Goal: Task Accomplishment & Management: Complete application form

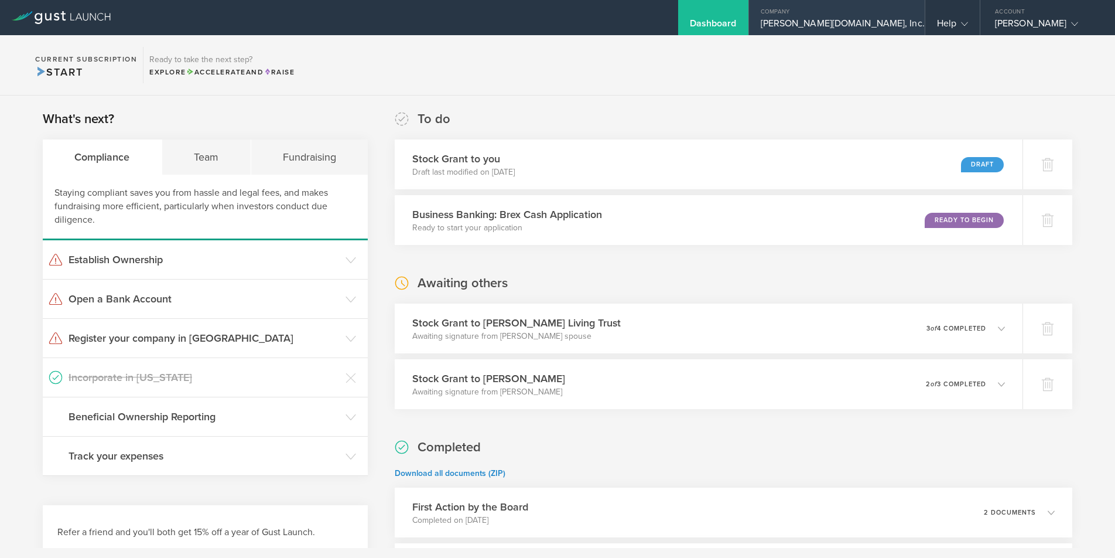
click at [913, 22] on div "Archie.com, Inc." at bounding box center [837, 27] width 176 height 18
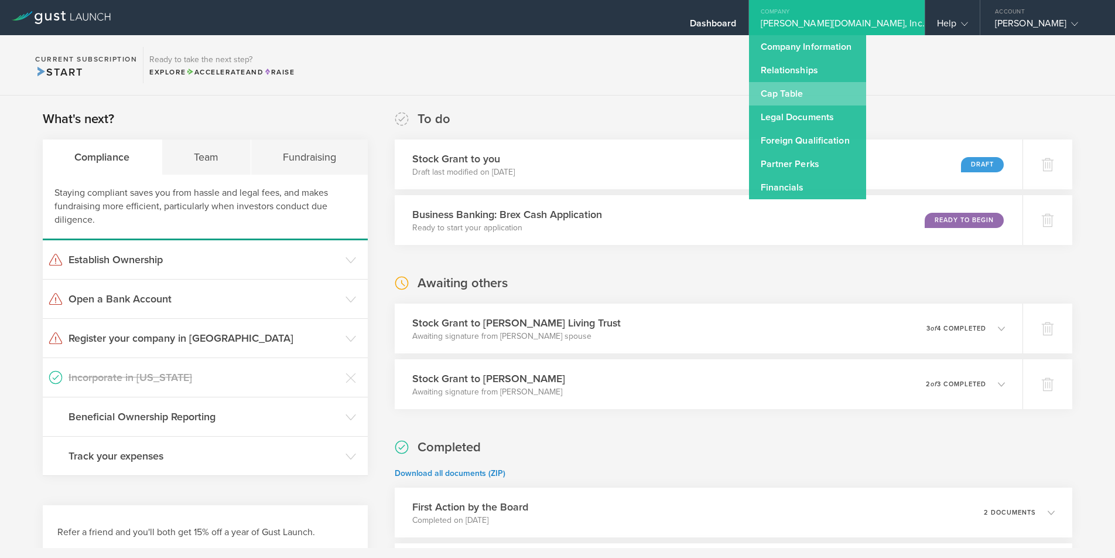
click at [866, 90] on link "Cap Table" at bounding box center [807, 93] width 117 height 23
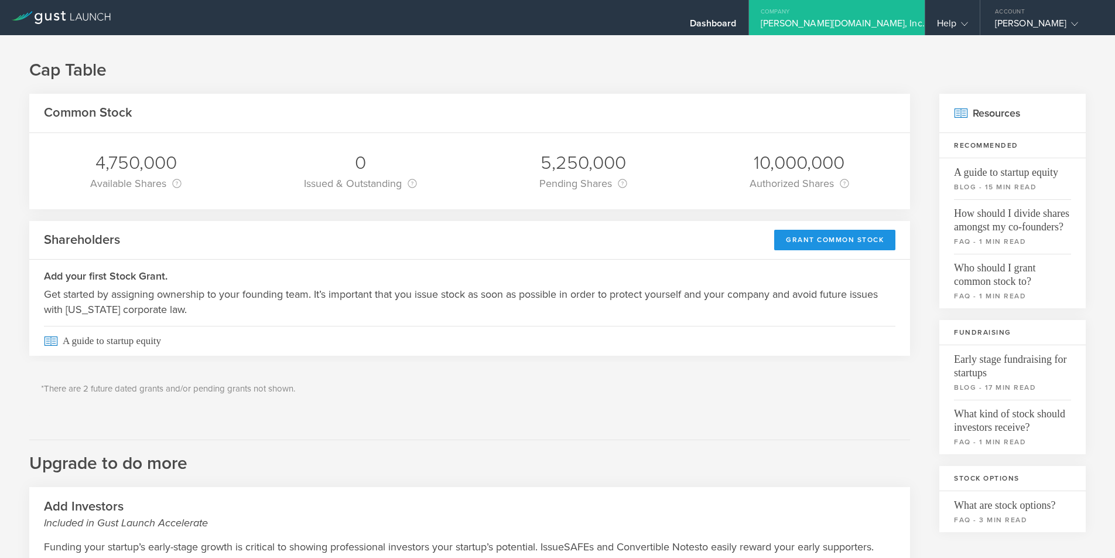
click at [839, 235] on div "Grant Common Stock" at bounding box center [834, 240] width 121 height 21
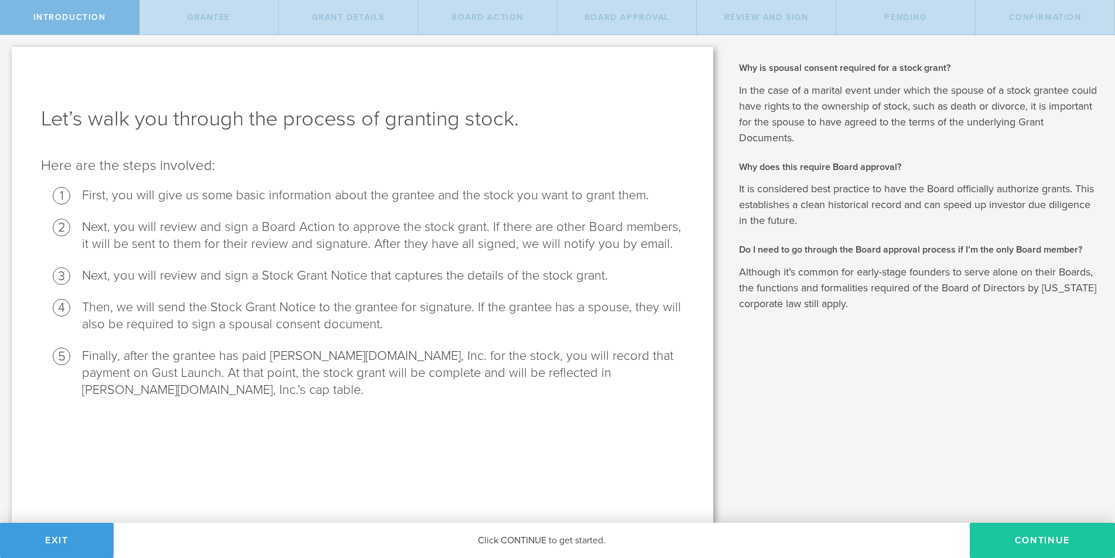
click at [1052, 530] on button "Continue" at bounding box center [1042, 539] width 145 height 35
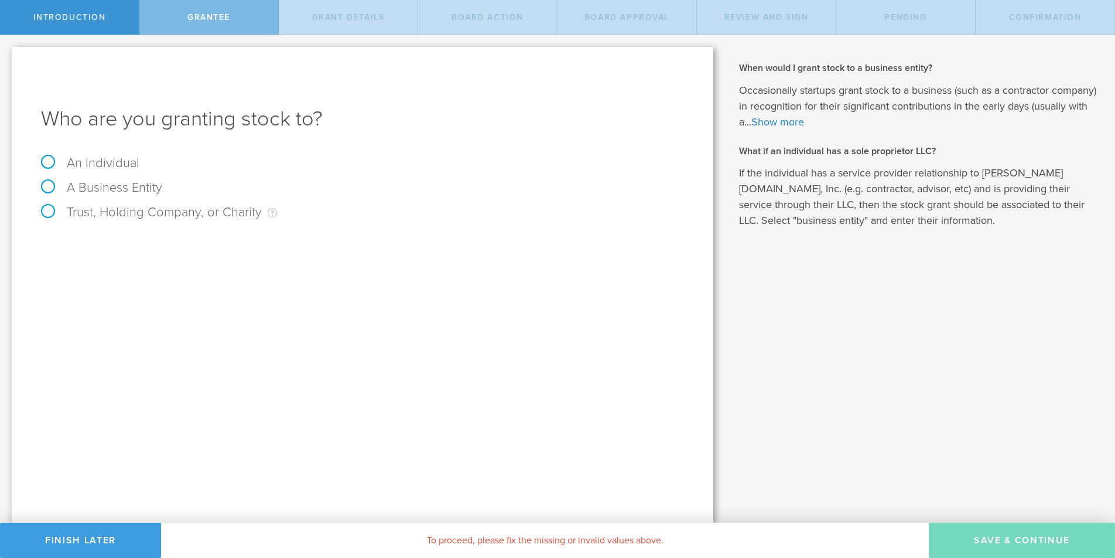
click at [47, 160] on label "An Individual" at bounding box center [90, 162] width 98 height 15
click at [8, 54] on input "An Individual" at bounding box center [4, 44] width 8 height 19
radio input "true"
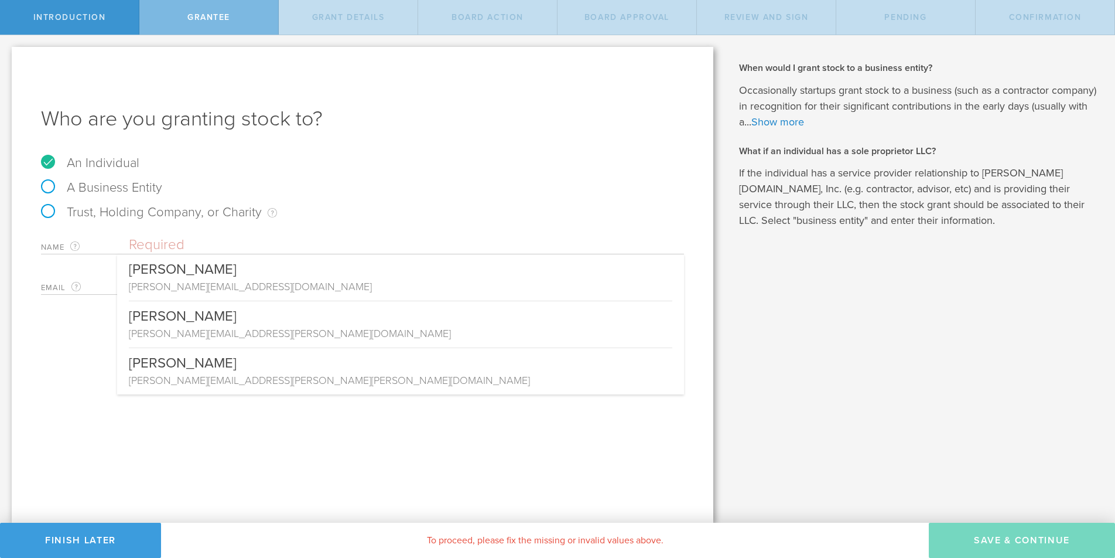
click at [305, 241] on input "text" at bounding box center [406, 245] width 555 height 18
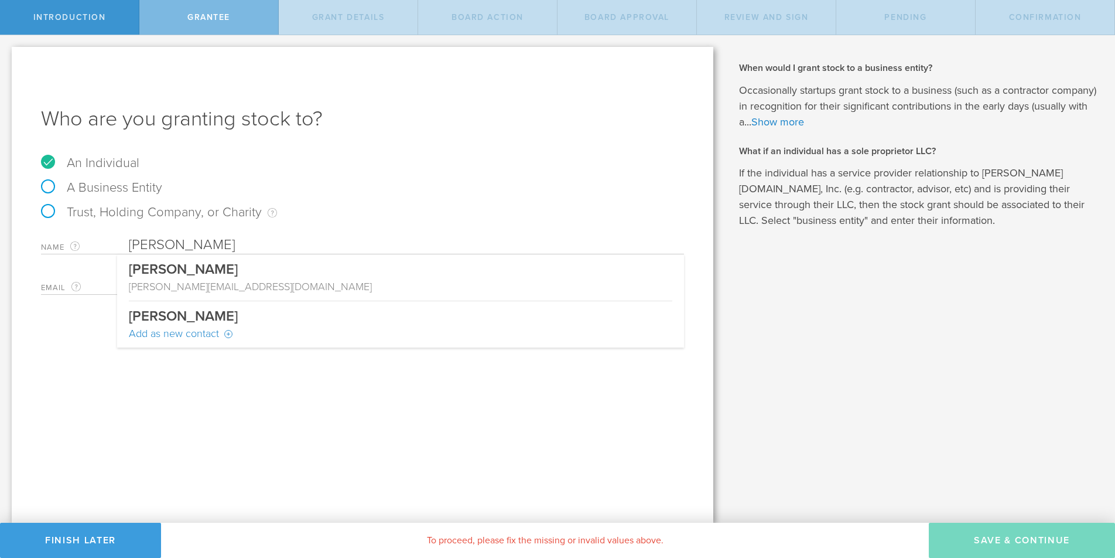
type input "[PERSON_NAME]"
type input "[PERSON_NAME][EMAIL_ADDRESS][DOMAIN_NAME]"
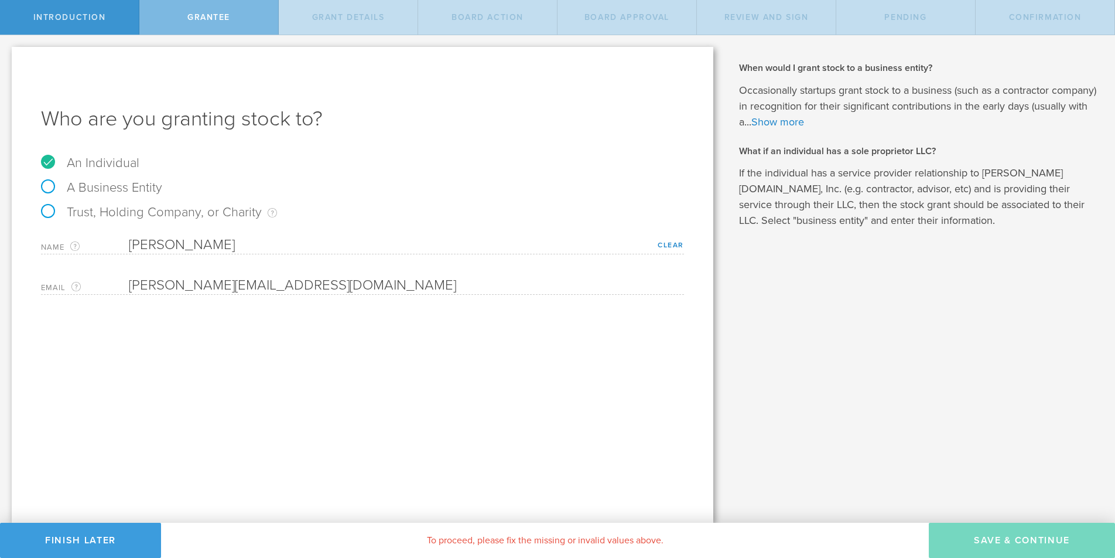
click at [491, 426] on div "Who are you granting stock to? An Individual A Business Entity Trust, Holding C…" at bounding box center [363, 285] width 702 height 476
click at [49, 185] on label "A Business Entity" at bounding box center [101, 187] width 121 height 15
click at [8, 54] on input "A Business Entity" at bounding box center [4, 44] width 8 height 19
radio input "true"
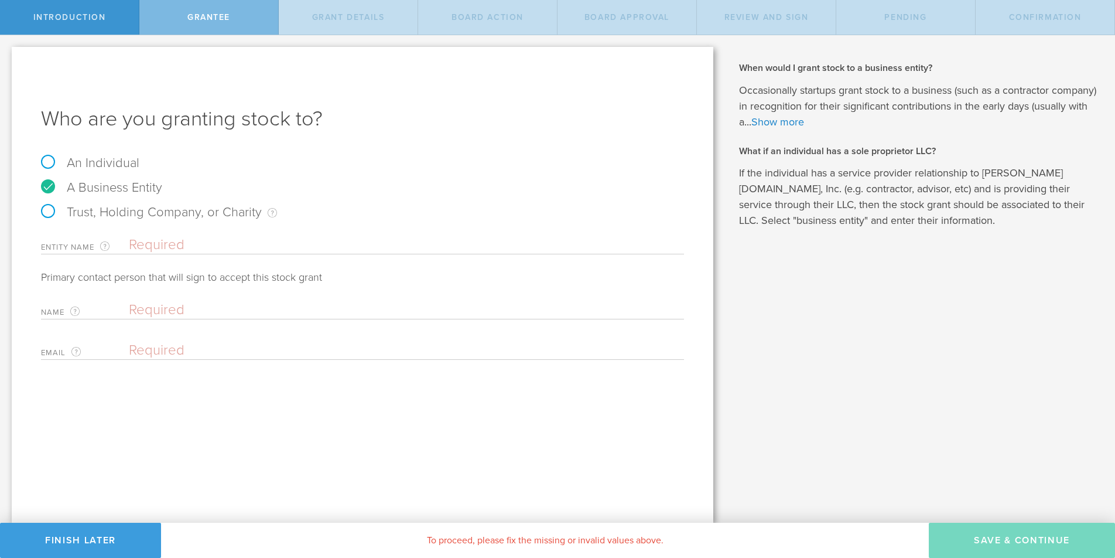
click at [50, 163] on label "An Individual" at bounding box center [90, 162] width 98 height 15
click at [8, 54] on input "An Individual" at bounding box center [4, 44] width 8 height 19
radio input "true"
click at [149, 242] on input "text" at bounding box center [406, 245] width 555 height 18
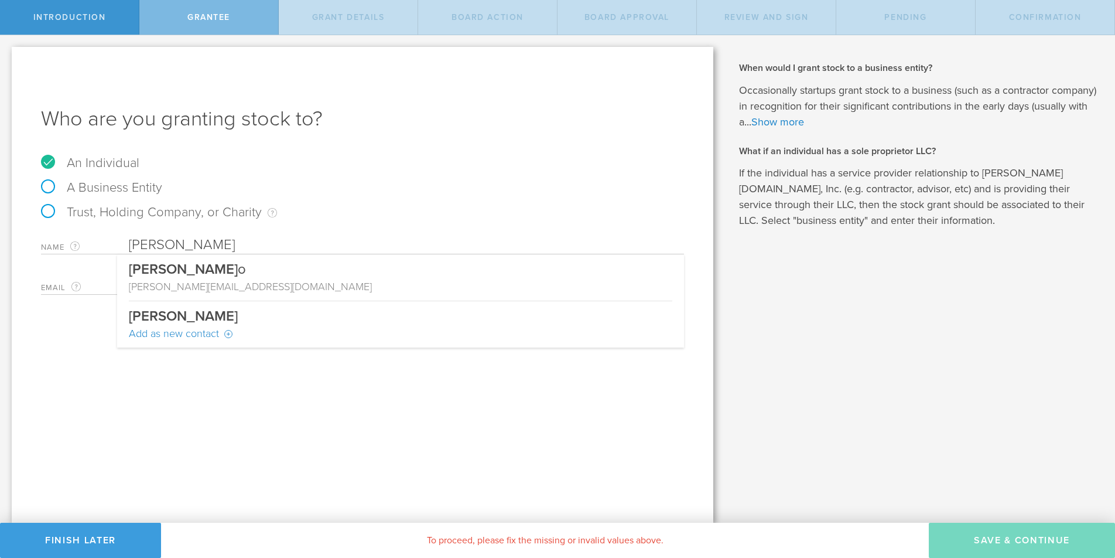
type input "[PERSON_NAME]"
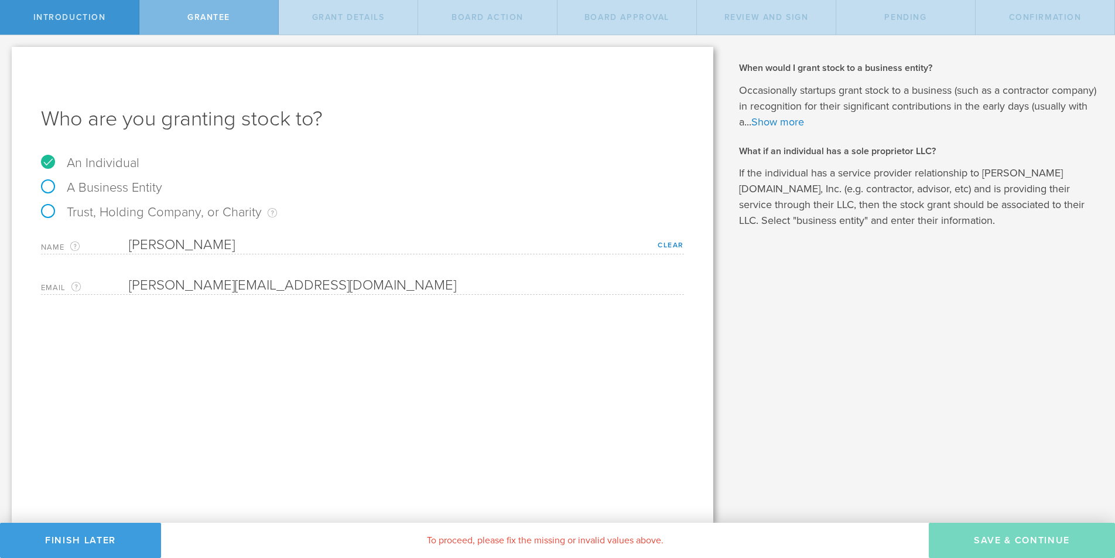
click at [124, 283] on label "Email The email address of the person that you are granting stock to." at bounding box center [85, 287] width 88 height 13
click at [76, 286] on div "The email address of the person that you are granting stock to." at bounding box center [75, 286] width 9 height 9
click at [49, 183] on label "A Business Entity" at bounding box center [101, 187] width 121 height 15
click at [8, 54] on input "A Business Entity" at bounding box center [4, 44] width 8 height 19
radio input "true"
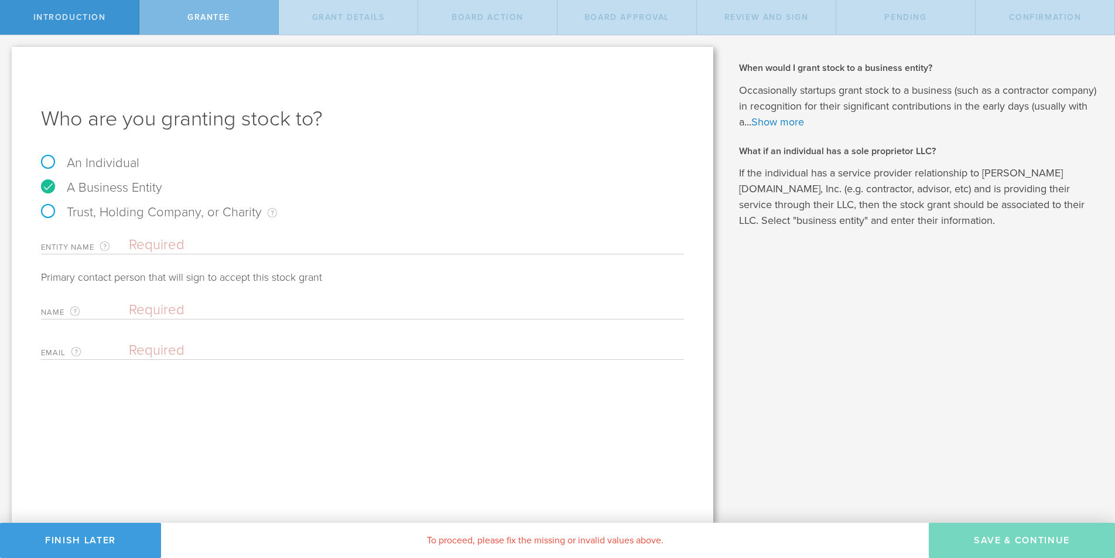
click at [45, 162] on label "An Individual" at bounding box center [90, 162] width 98 height 15
click at [8, 54] on input "An Individual" at bounding box center [4, 44] width 8 height 19
radio input "true"
click at [146, 281] on input "albert.santalo@gmail.com" at bounding box center [403, 285] width 549 height 18
click at [138, 286] on input "albert.santalo@gmail.com" at bounding box center [403, 285] width 549 height 18
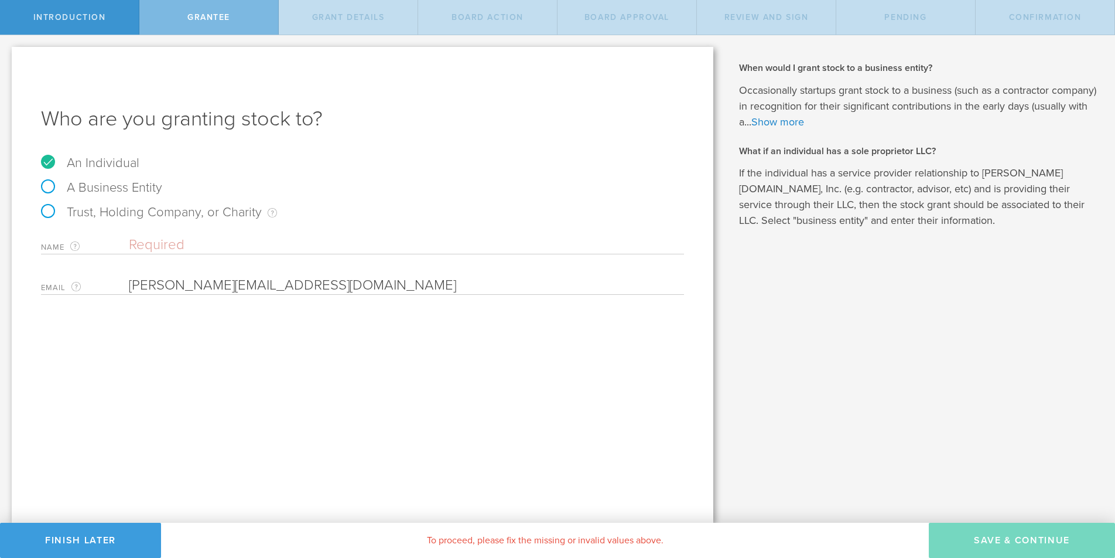
click at [138, 286] on input "albert.santalo@gmail.com" at bounding box center [403, 285] width 549 height 18
paste input "albert.santalo@gmail.com"
type input "albert.santalo@gmail.com"
click at [149, 240] on input "text" at bounding box center [406, 245] width 555 height 18
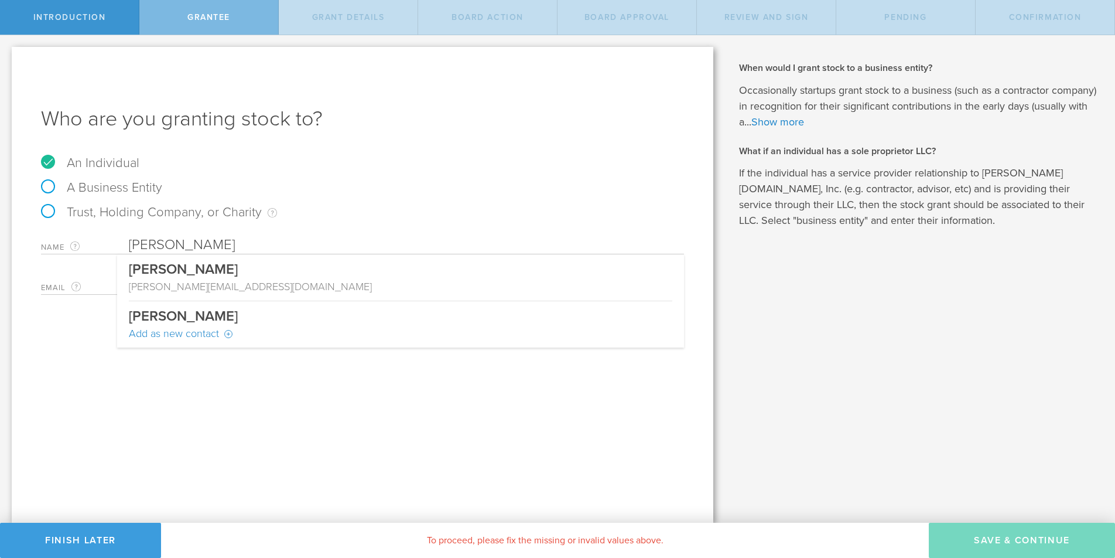
type input "Albert Santalo"
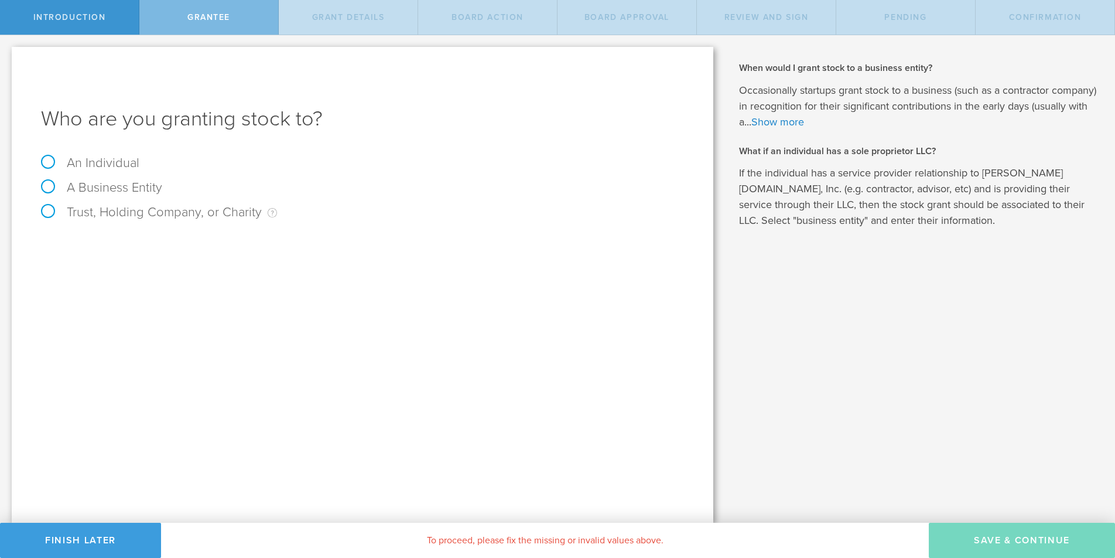
click at [60, 160] on label "An Individual" at bounding box center [90, 162] width 98 height 15
click at [8, 54] on input "An Individual" at bounding box center [4, 44] width 8 height 19
radio input "true"
click at [131, 247] on input "text" at bounding box center [406, 245] width 555 height 18
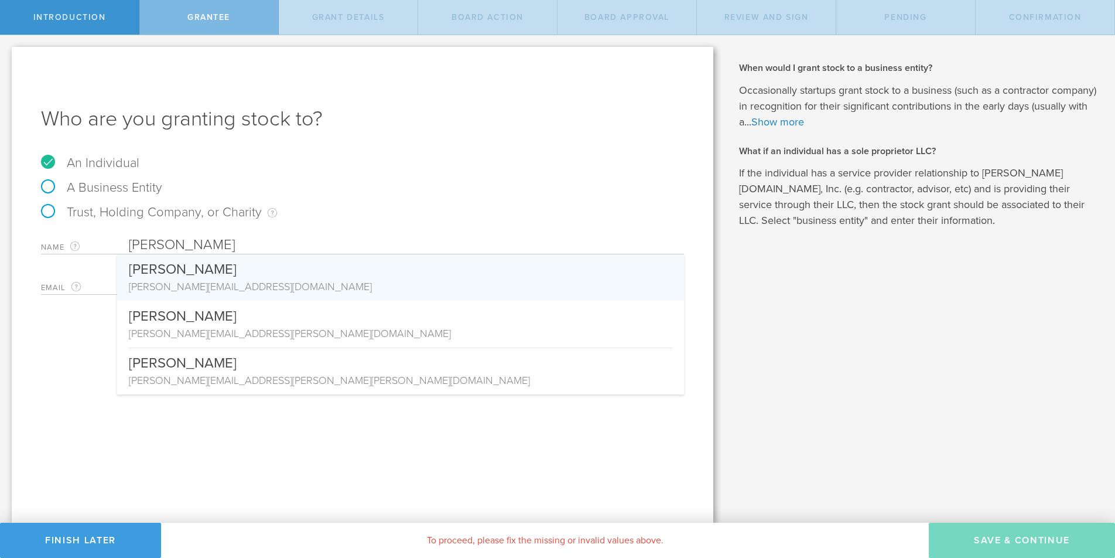
click at [185, 281] on div "[PERSON_NAME][EMAIL_ADDRESS][DOMAIN_NAME]" at bounding box center [401, 286] width 544 height 15
type input "[PERSON_NAME]"
type input "[PERSON_NAME][EMAIL_ADDRESS][DOMAIN_NAME]"
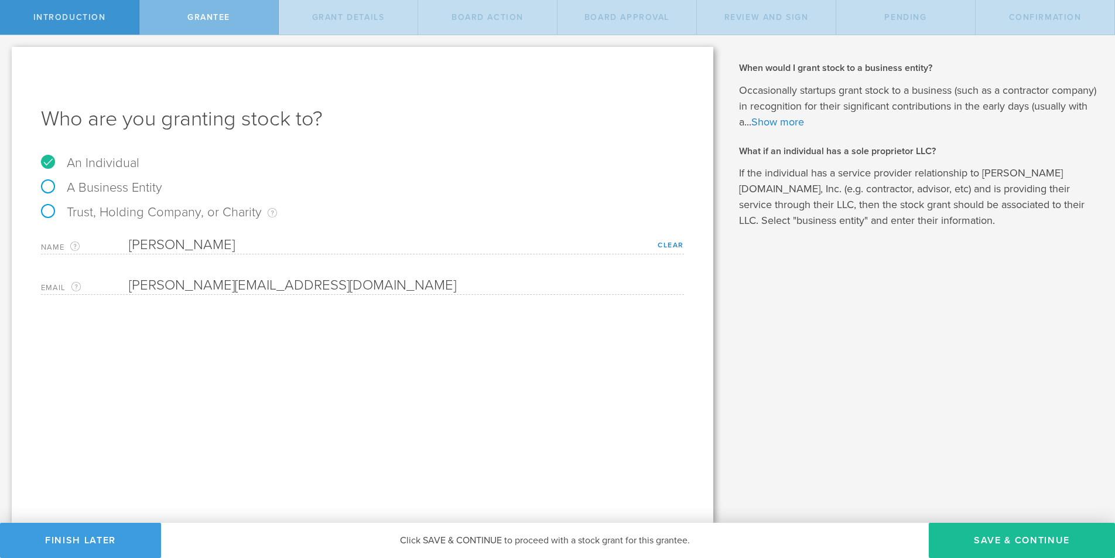
click at [91, 342] on div "Who are you granting stock to? An Individual A Business Entity Trust, Holding C…" at bounding box center [363, 285] width 702 height 476
click at [1017, 555] on button "Save & Continue" at bounding box center [1022, 539] width 186 height 35
type input "48"
type input "12"
select select "none"
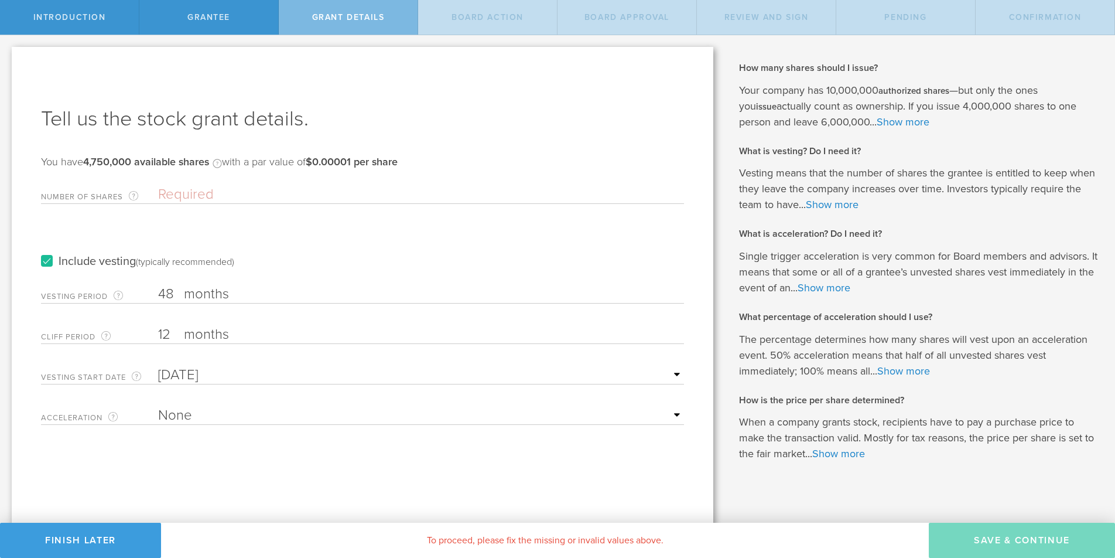
click at [190, 193] on input "Number of Shares The total amount of stock the company is granting to this reci…" at bounding box center [421, 195] width 526 height 18
type input "4,250,000"
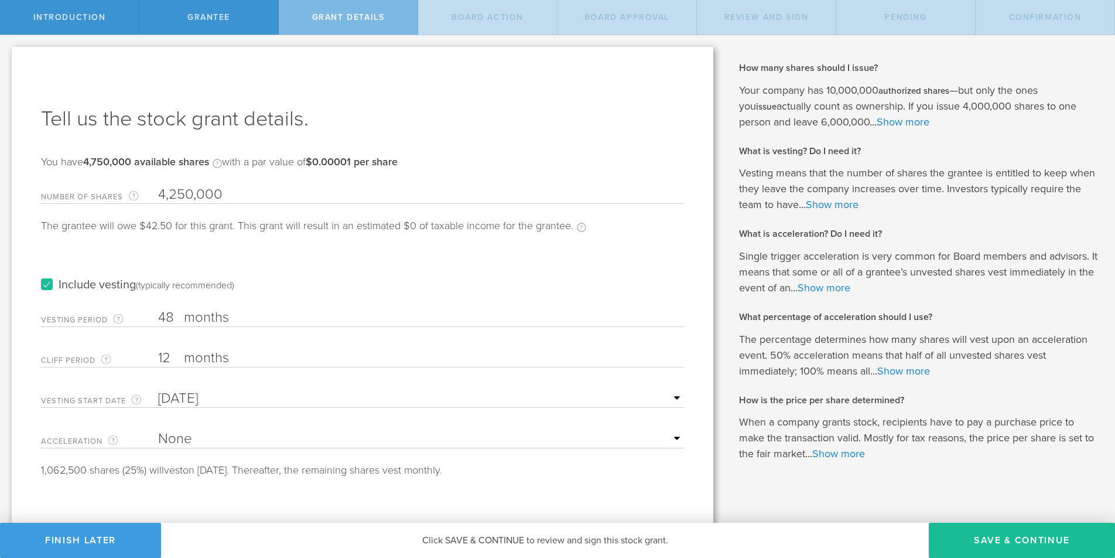
click at [168, 356] on input "12" at bounding box center [421, 358] width 526 height 18
type input "1"
type input "Sep 14, 2025"
click at [174, 413] on icon at bounding box center [175, 418] width 5 height 15
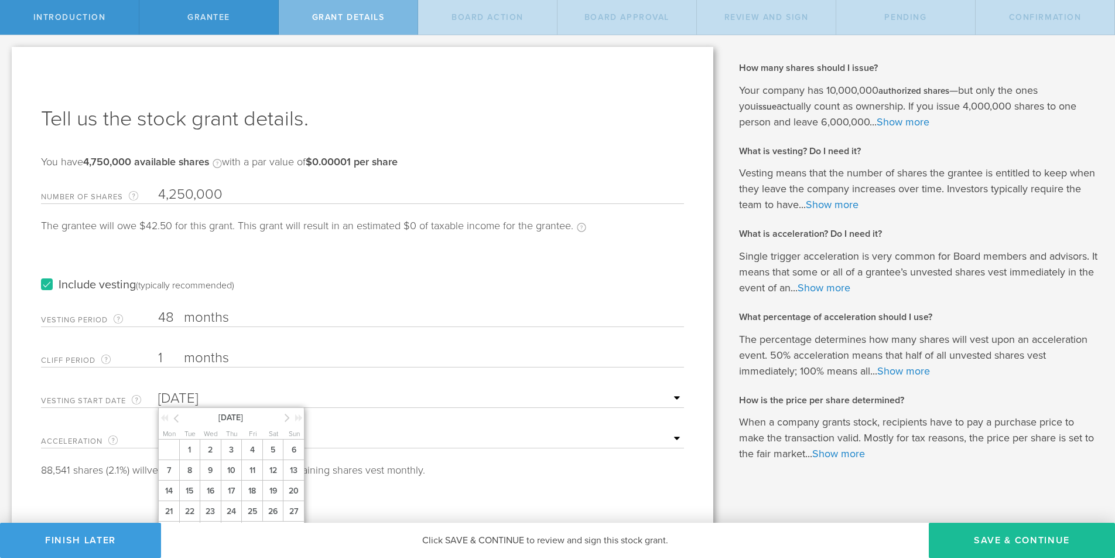
click at [174, 413] on icon at bounding box center [175, 418] width 5 height 15
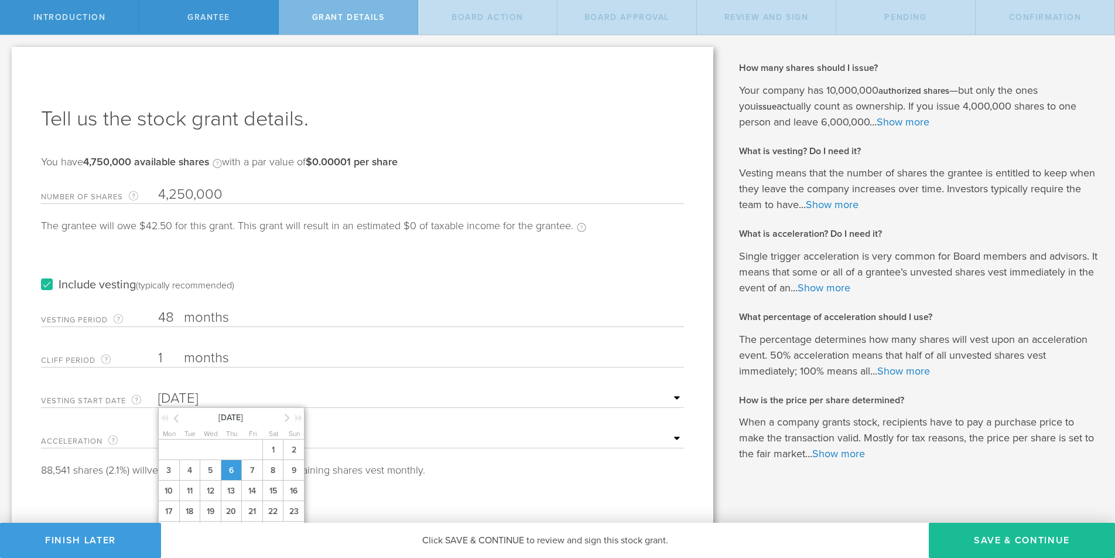
click at [230, 470] on span "6" at bounding box center [231, 470] width 21 height 21
click at [194, 436] on select "None Single Trigger Double Trigger" at bounding box center [421, 439] width 526 height 18
select select "single"
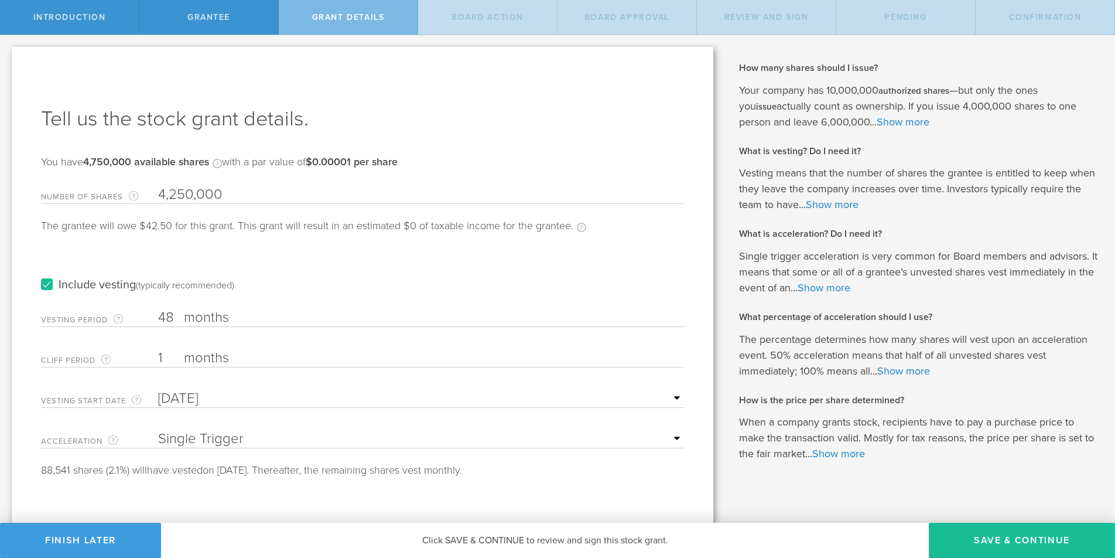
click at [158, 430] on select "None Single Trigger Double Trigger" at bounding box center [421, 439] width 526 height 18
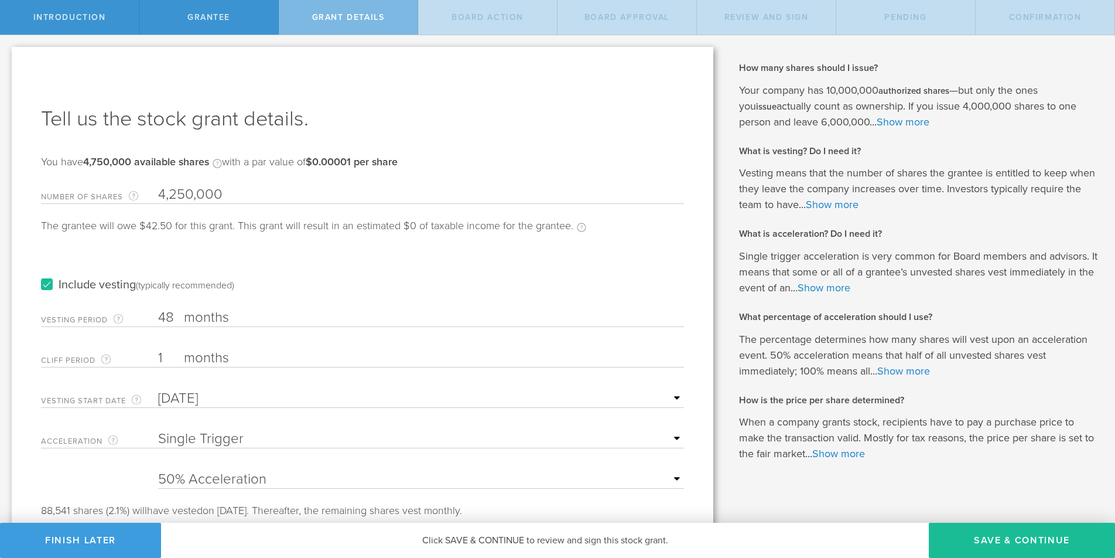
scroll to position [37, 0]
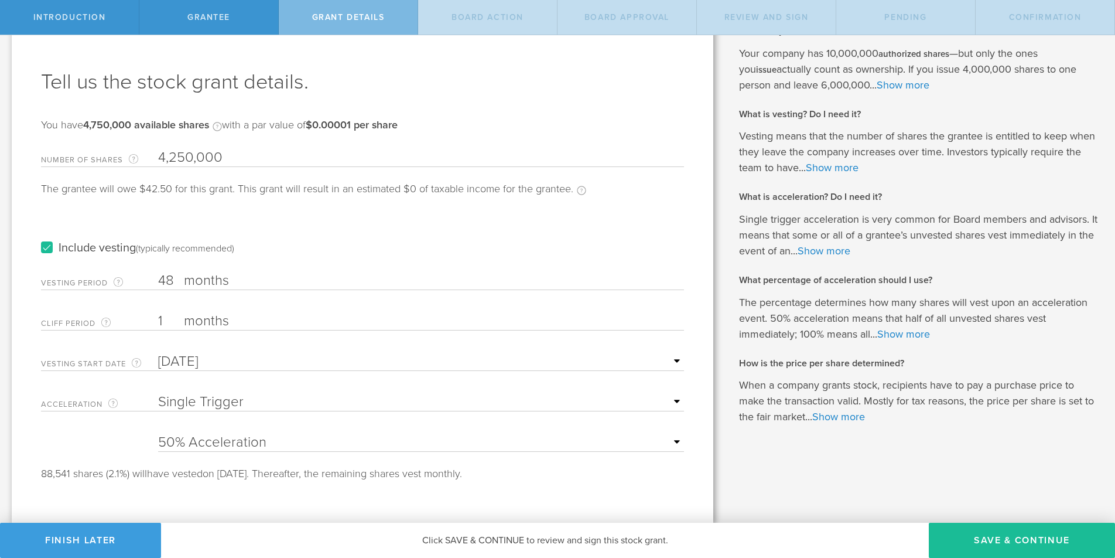
click at [240, 443] on select "25% Acceleration 50% Acceleration 75% Acceleration 100% Acceleration" at bounding box center [421, 442] width 526 height 18
select select "100"
click at [158, 433] on select "25% Acceleration 50% Acceleration 75% Acceleration 100% Acceleration" at bounding box center [421, 442] width 526 height 18
click at [1009, 537] on button "Save & Continue" at bounding box center [1022, 539] width 186 height 35
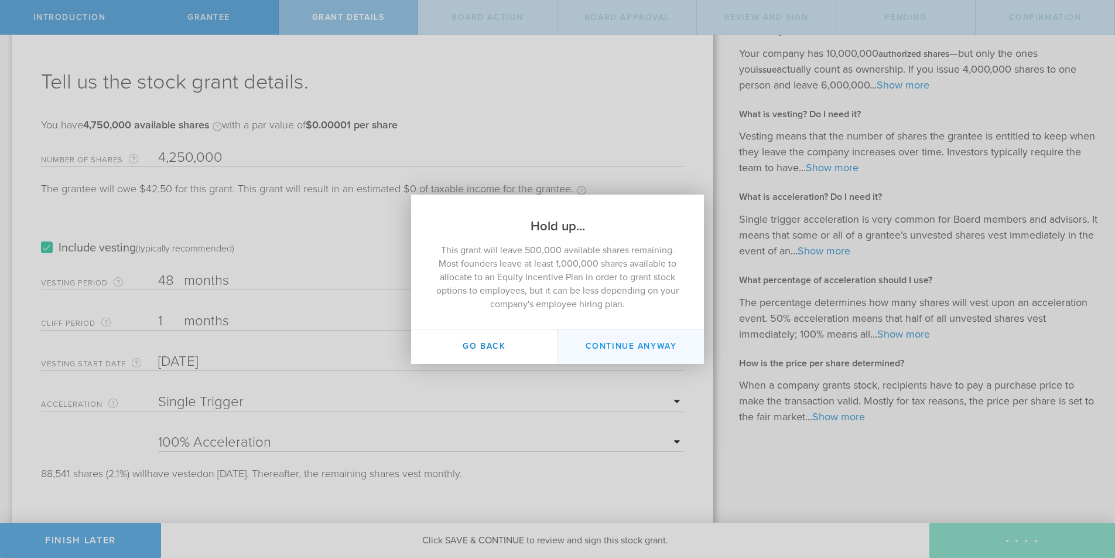
click at [619, 345] on button "Continue Anyway" at bounding box center [631, 346] width 146 height 35
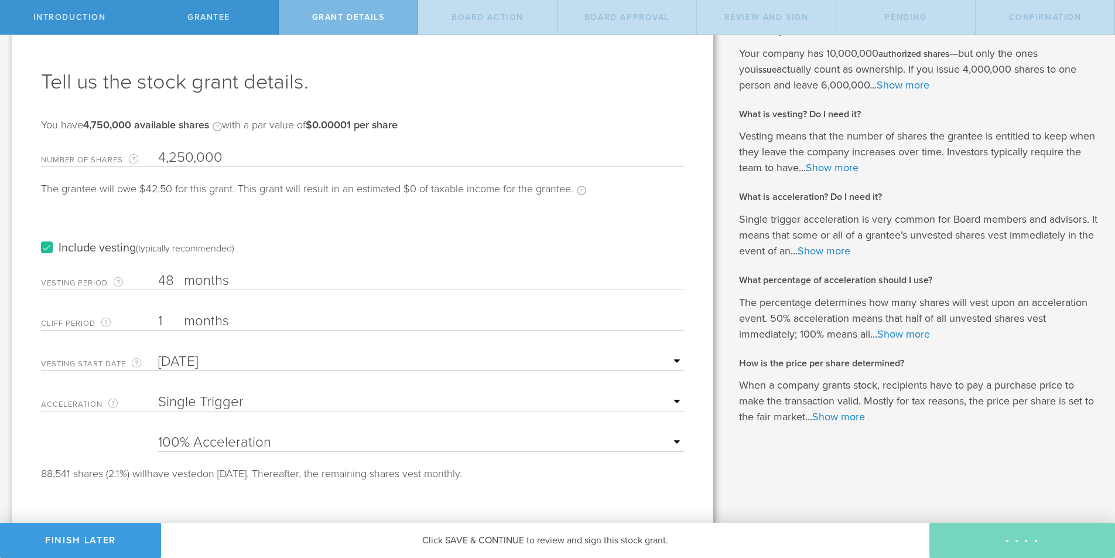
scroll to position [0, 0]
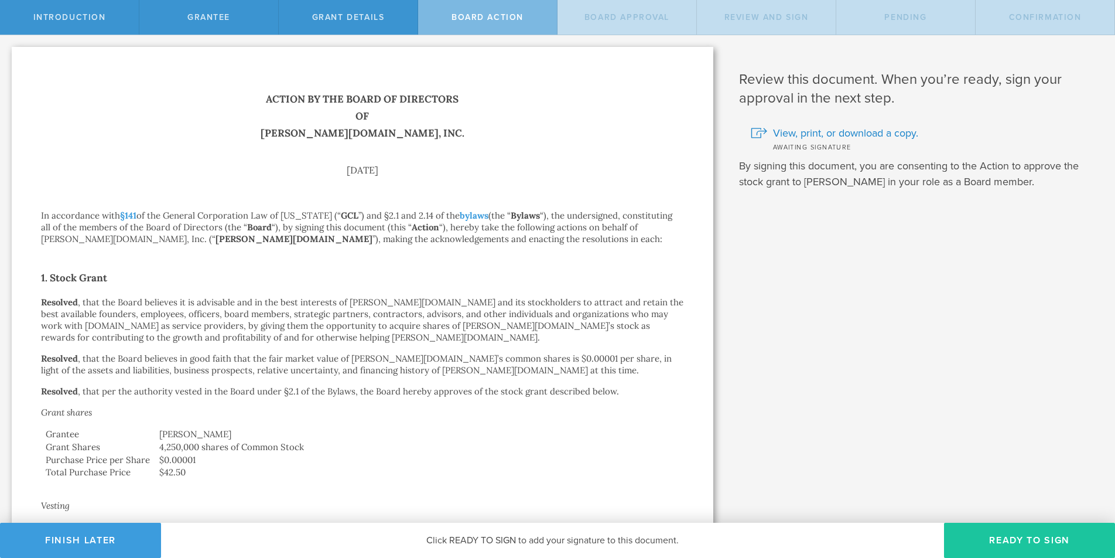
click at [1029, 537] on button "Ready to Sign" at bounding box center [1029, 539] width 171 height 35
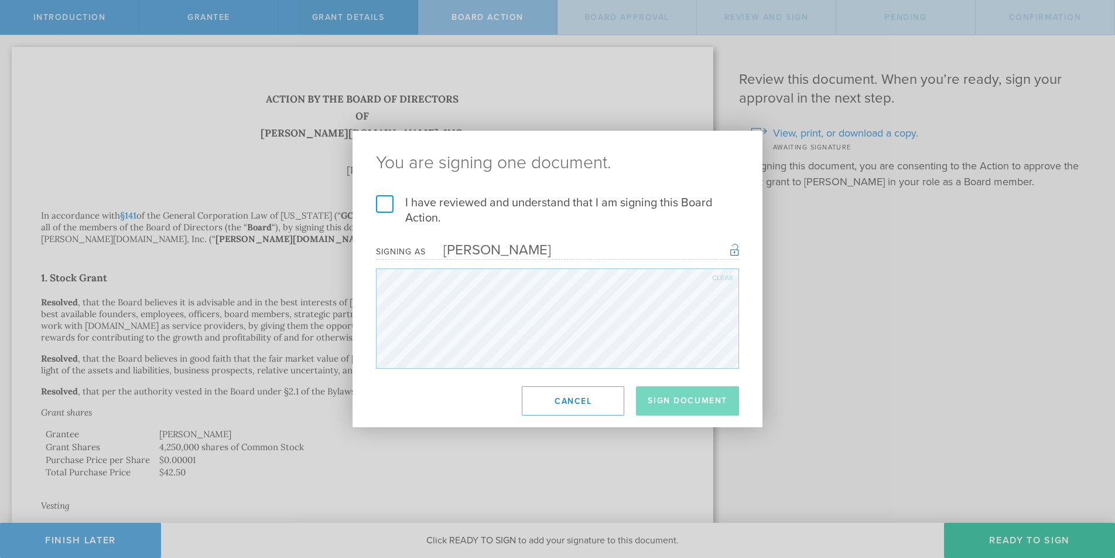
click at [382, 203] on label "I have reviewed and understand that I am signing this Board Action." at bounding box center [557, 210] width 363 height 30
click at [0, 0] on input "I have reviewed and understand that I am signing this Board Action." at bounding box center [0, 0] width 0 height 0
click at [689, 397] on button "Sign Document" at bounding box center [687, 400] width 103 height 29
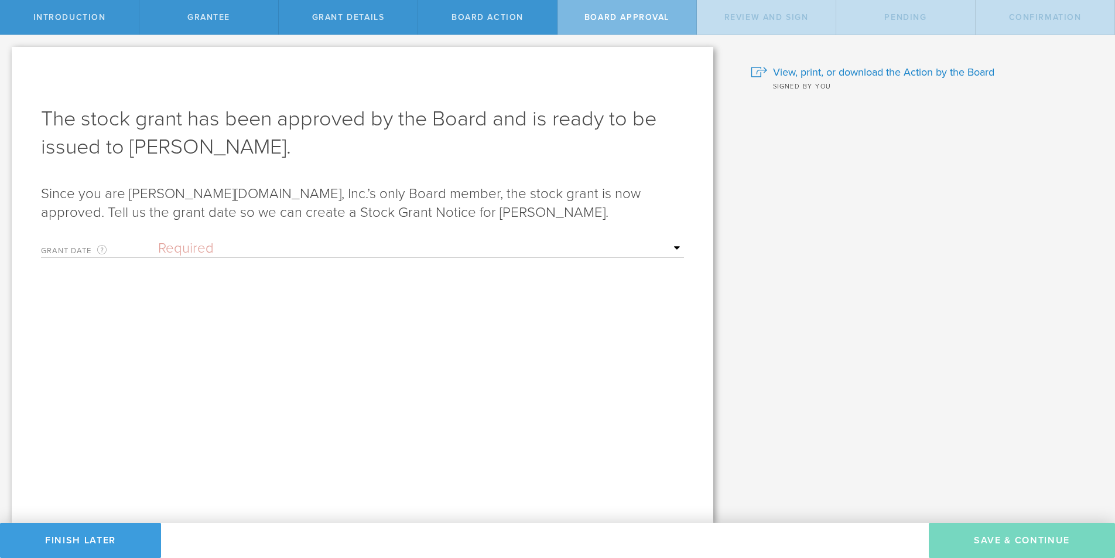
click at [200, 248] on select "Required Upon grantee's signature A specific date" at bounding box center [421, 249] width 526 height 18
click at [158, 240] on select "Required Upon grantee's signature A specific date" at bounding box center [421, 249] width 526 height 18
click at [228, 247] on select "Required Upon grantee's signature A specific date" at bounding box center [421, 249] width 526 height 18
select select "uponGranteeSignature"
click at [158, 240] on select "Required Upon grantee's signature A specific date" at bounding box center [421, 249] width 526 height 18
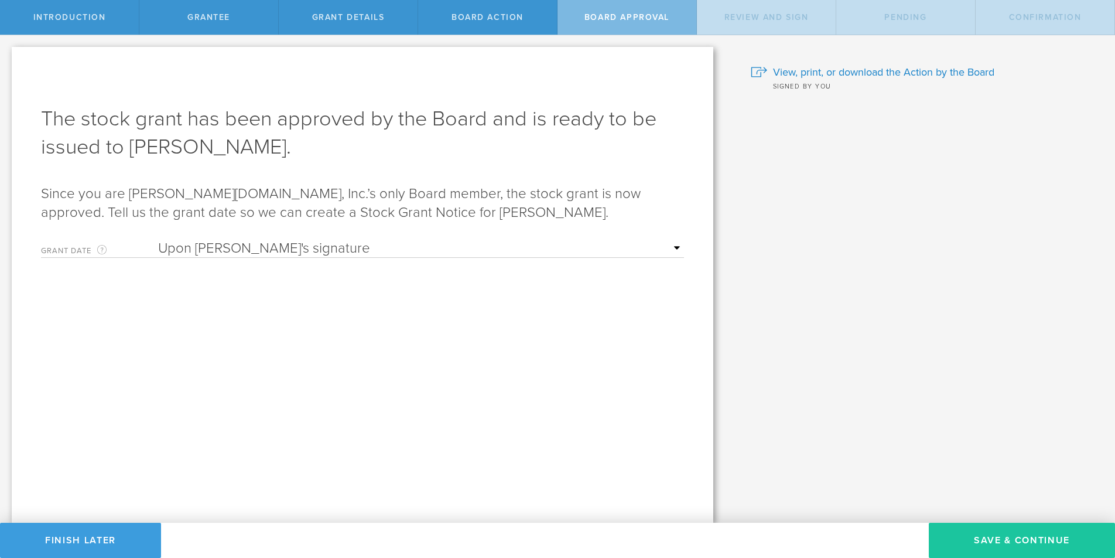
click at [1024, 541] on button "Save & Continue" at bounding box center [1022, 539] width 186 height 35
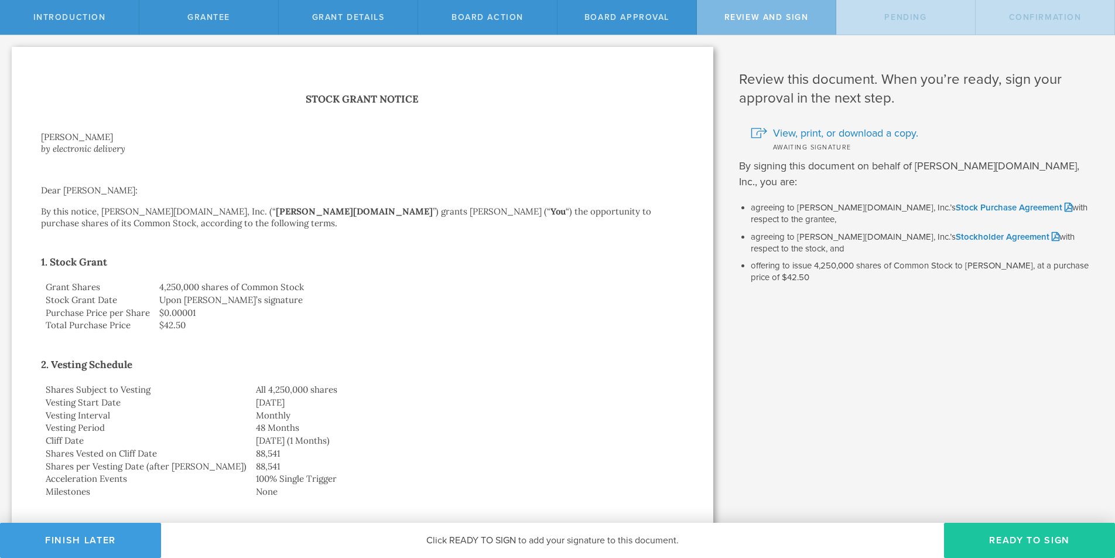
click at [1010, 527] on button "Ready to Sign" at bounding box center [1029, 539] width 171 height 35
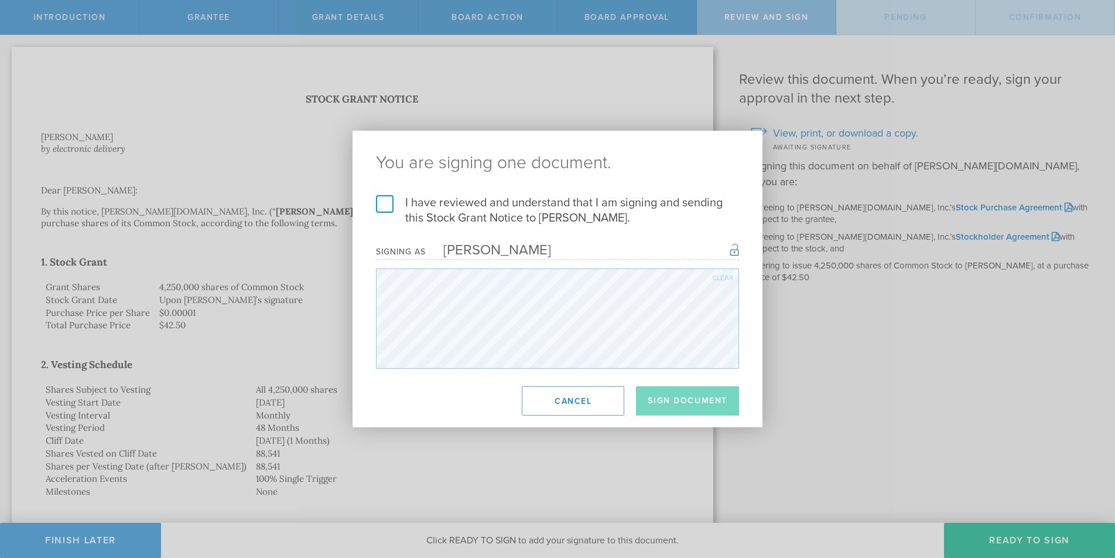
click at [386, 202] on label "I have reviewed and understand that I am signing and sending this Stock Grant N…" at bounding box center [557, 210] width 363 height 30
click at [0, 0] on input "I have reviewed and understand that I am signing and sending this Stock Grant N…" at bounding box center [0, 0] width 0 height 0
click at [686, 397] on button "Sign Document" at bounding box center [687, 400] width 103 height 29
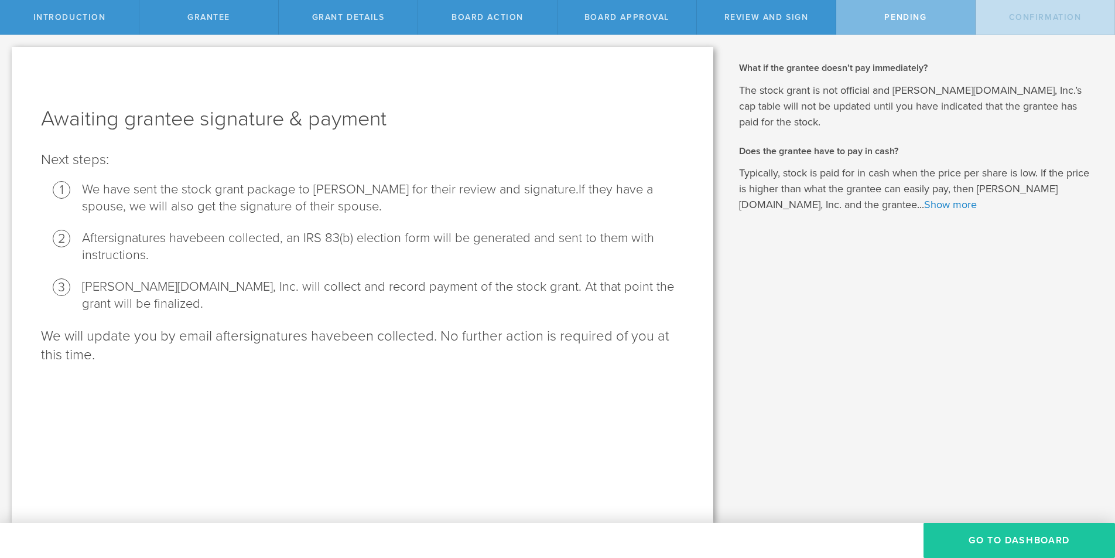
click at [998, 540] on button "Go To Dashboard" at bounding box center [1020, 539] width 192 height 35
